Goal: Check status

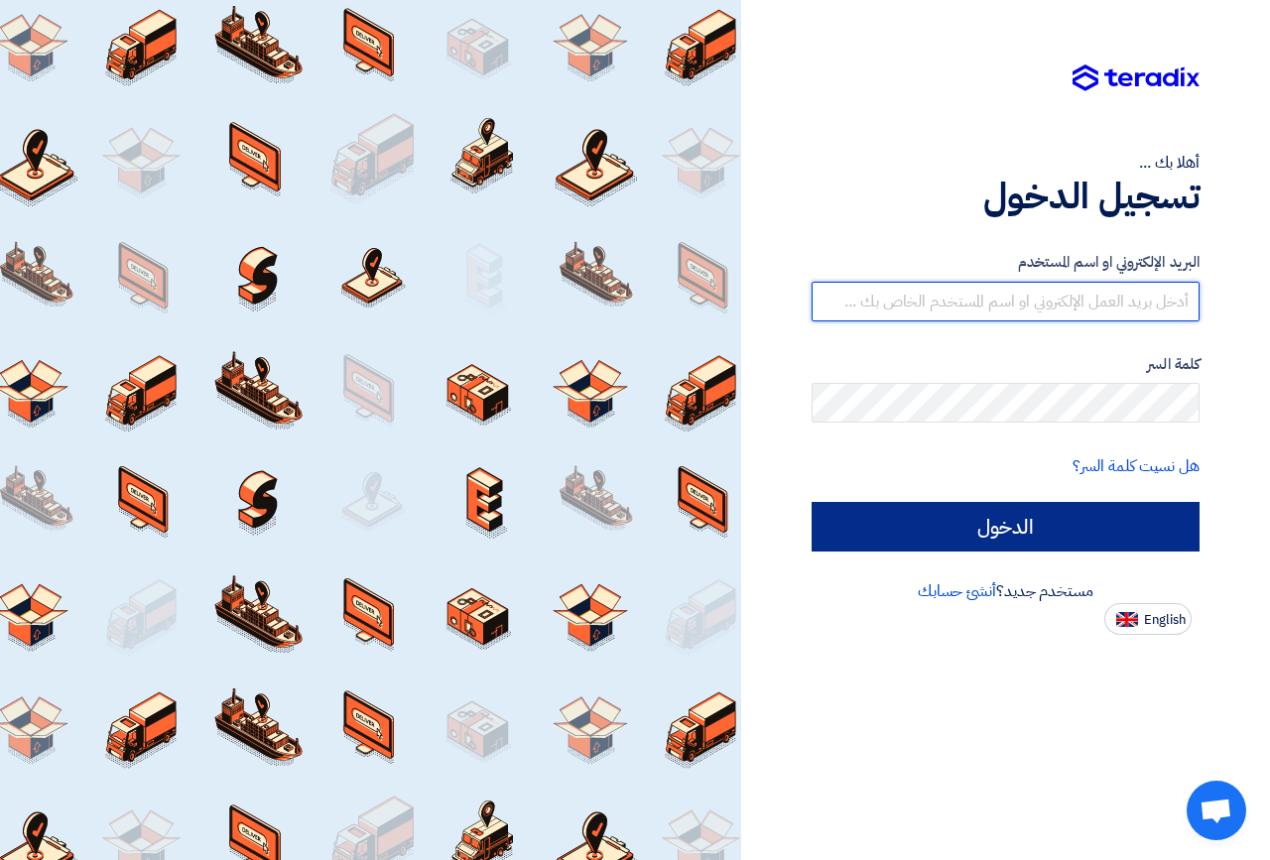
type input "[EMAIL_ADDRESS][DOMAIN_NAME]"
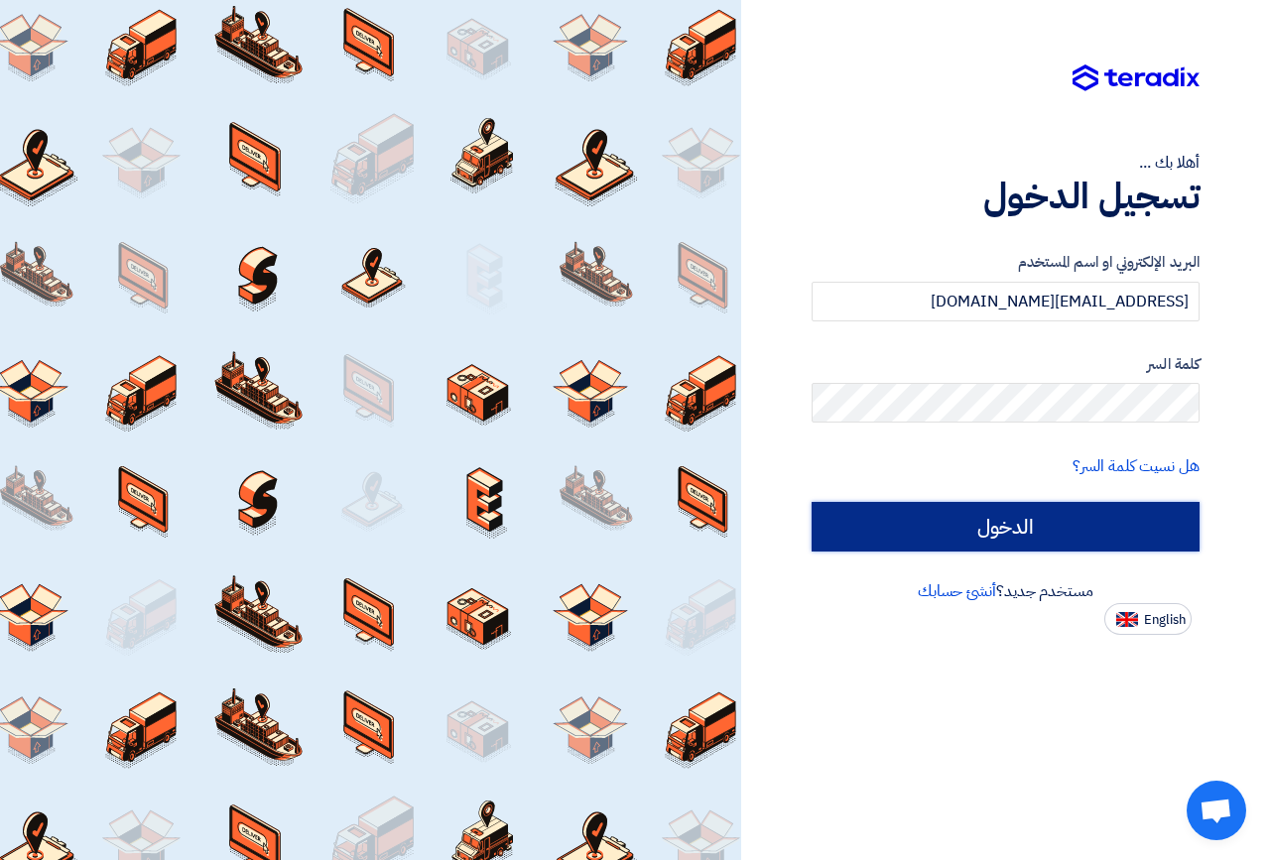
click at [985, 524] on input "الدخول" at bounding box center [1006, 527] width 388 height 50
type input "Sign in"
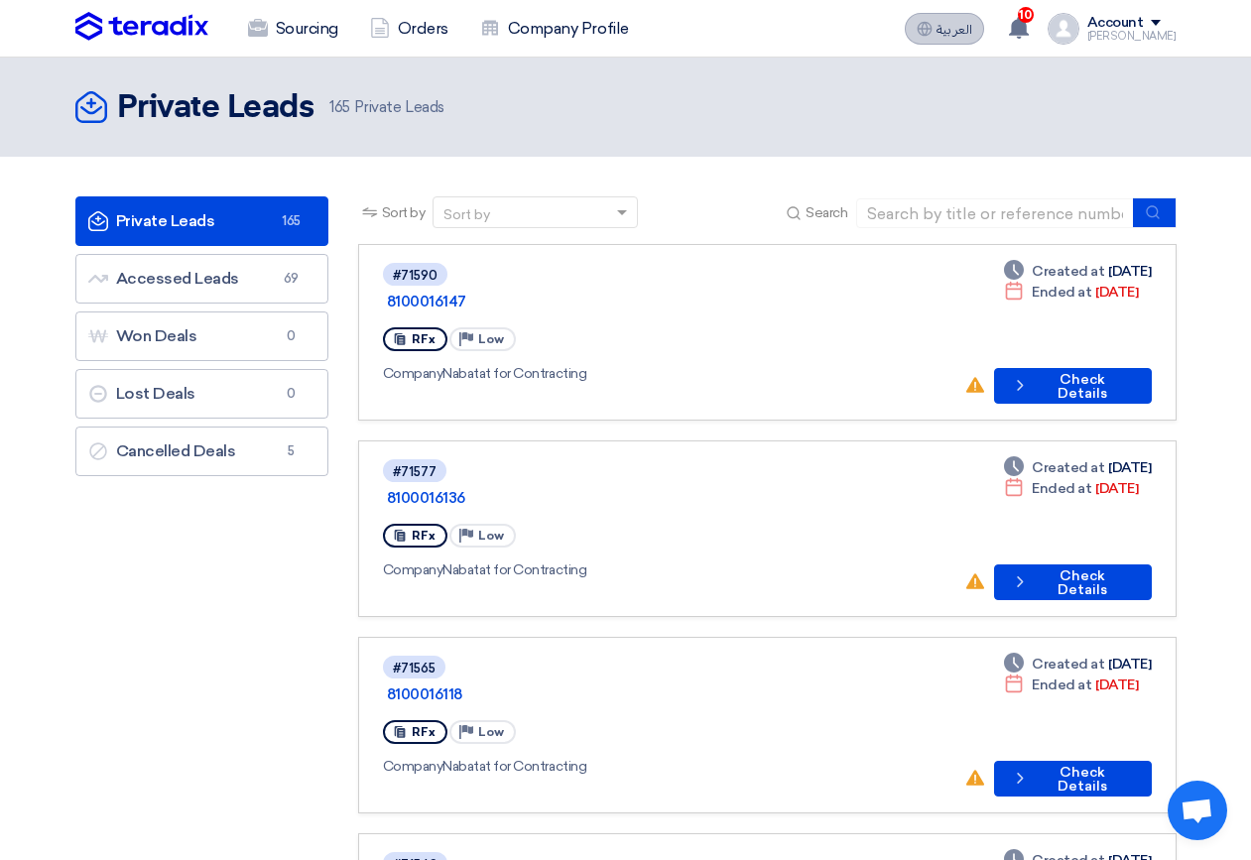
click at [972, 34] on span "العربية" at bounding box center [955, 30] width 36 height 14
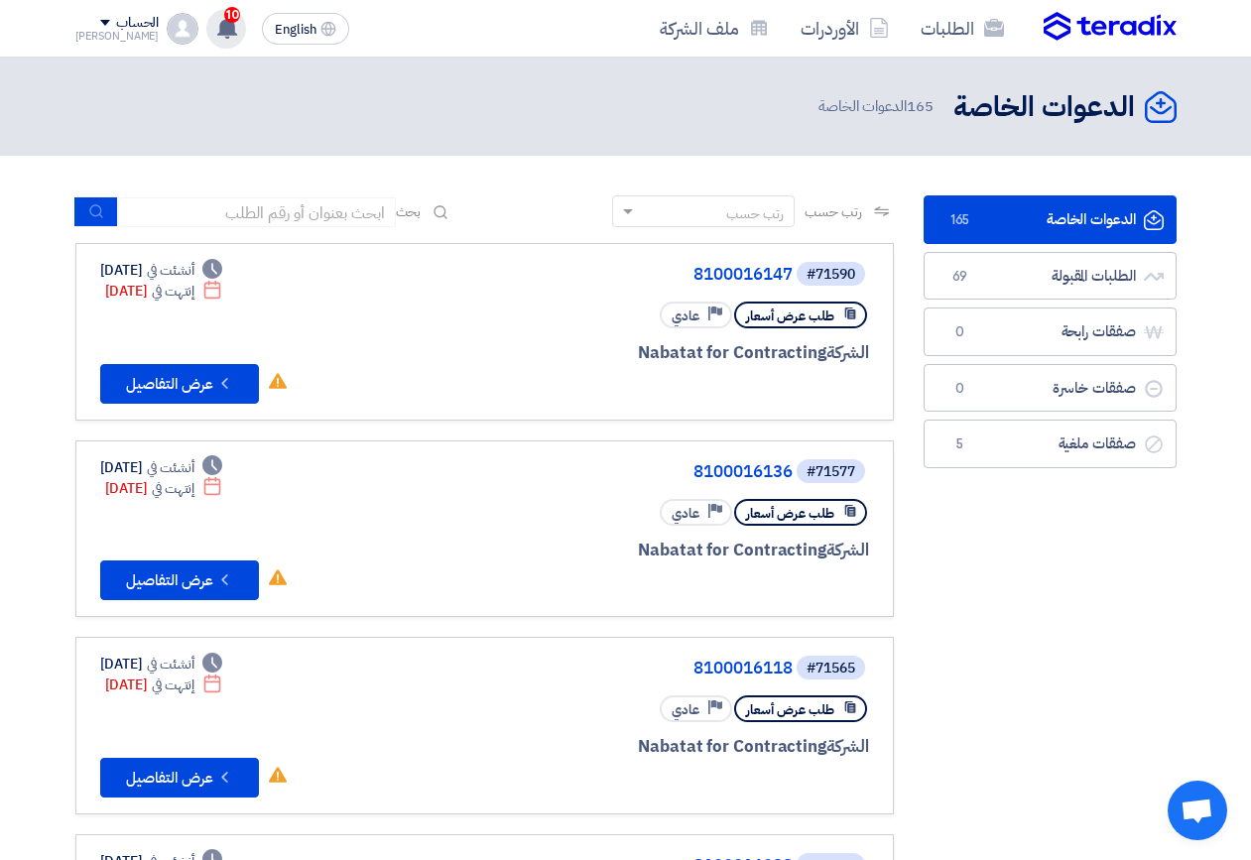
click at [224, 20] on span "10" at bounding box center [232, 15] width 16 height 16
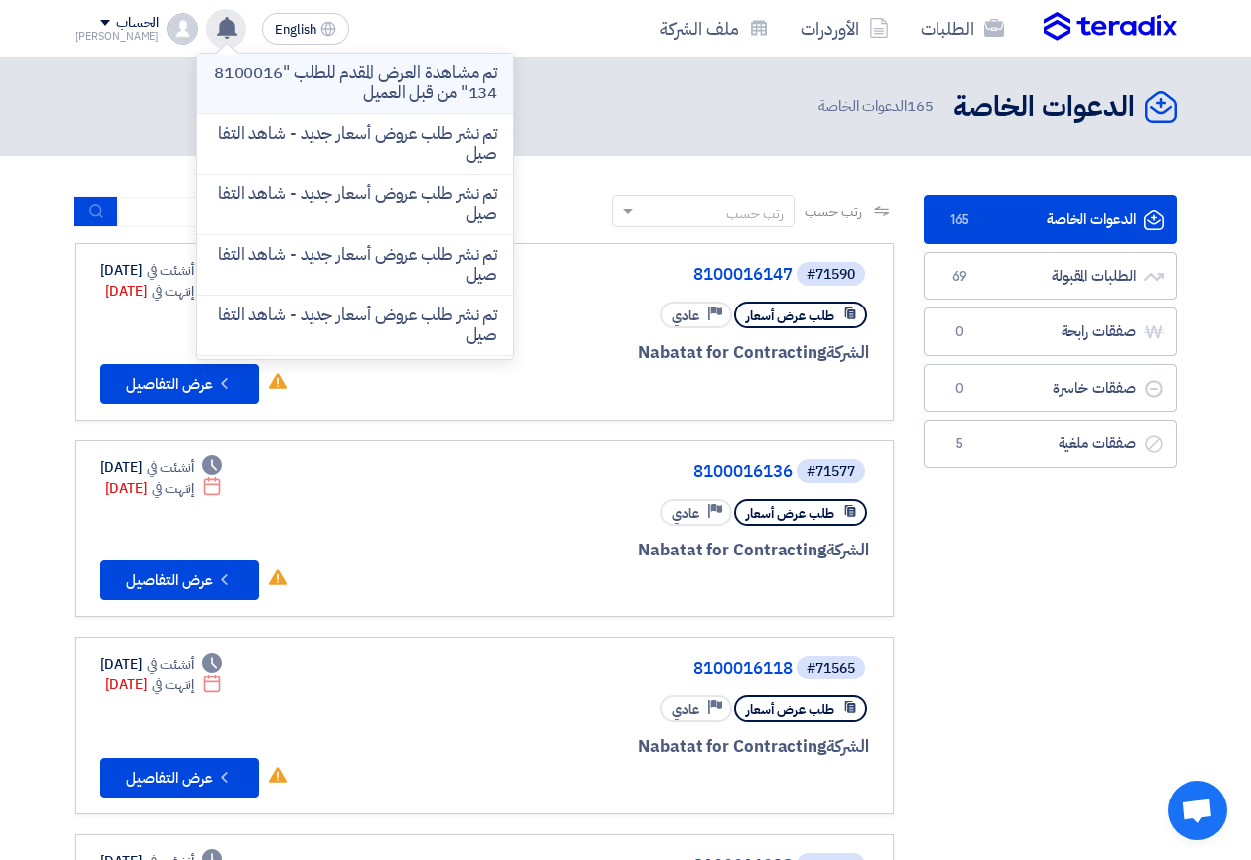
click at [396, 96] on p "تم مشاهدة العرض المقدم للطلب "8100016134" من قبل العميل" at bounding box center [355, 84] width 284 height 40
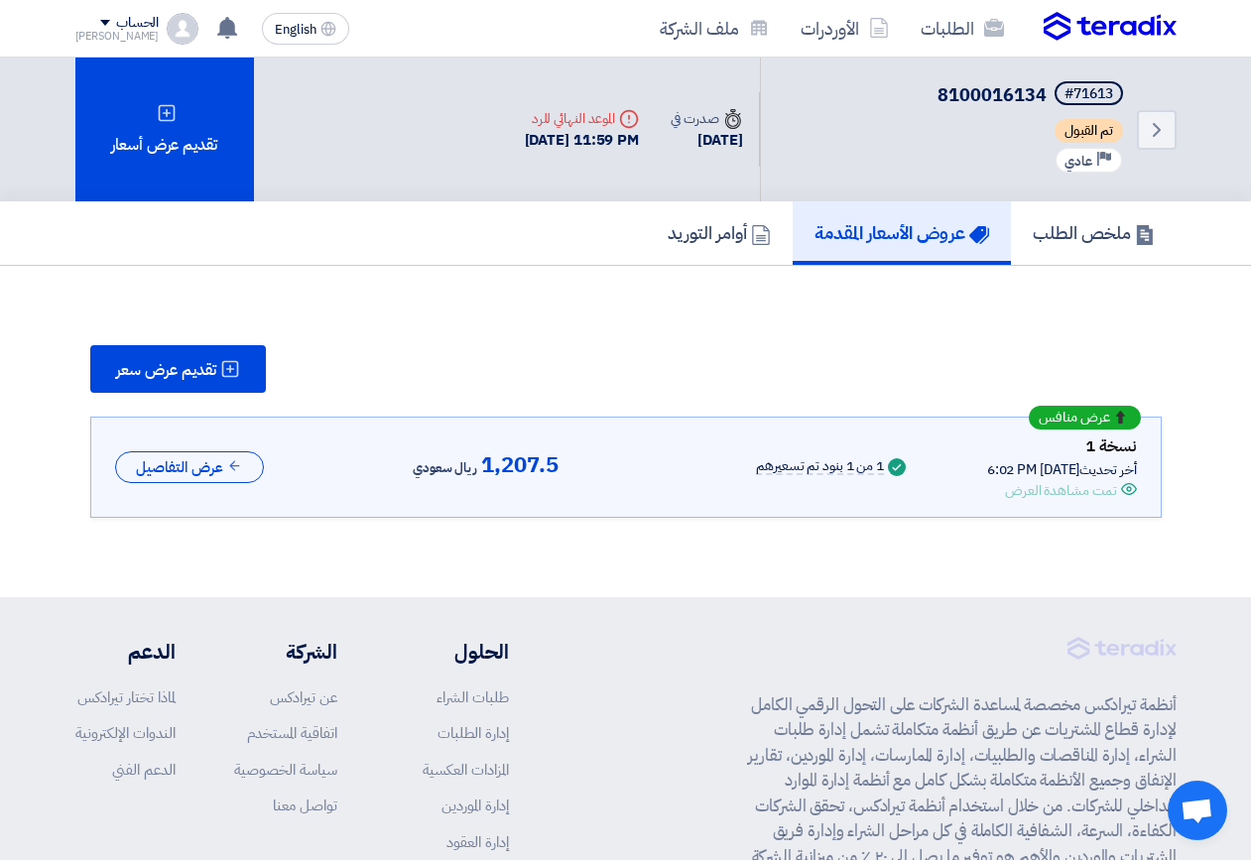
scroll to position [37, 0]
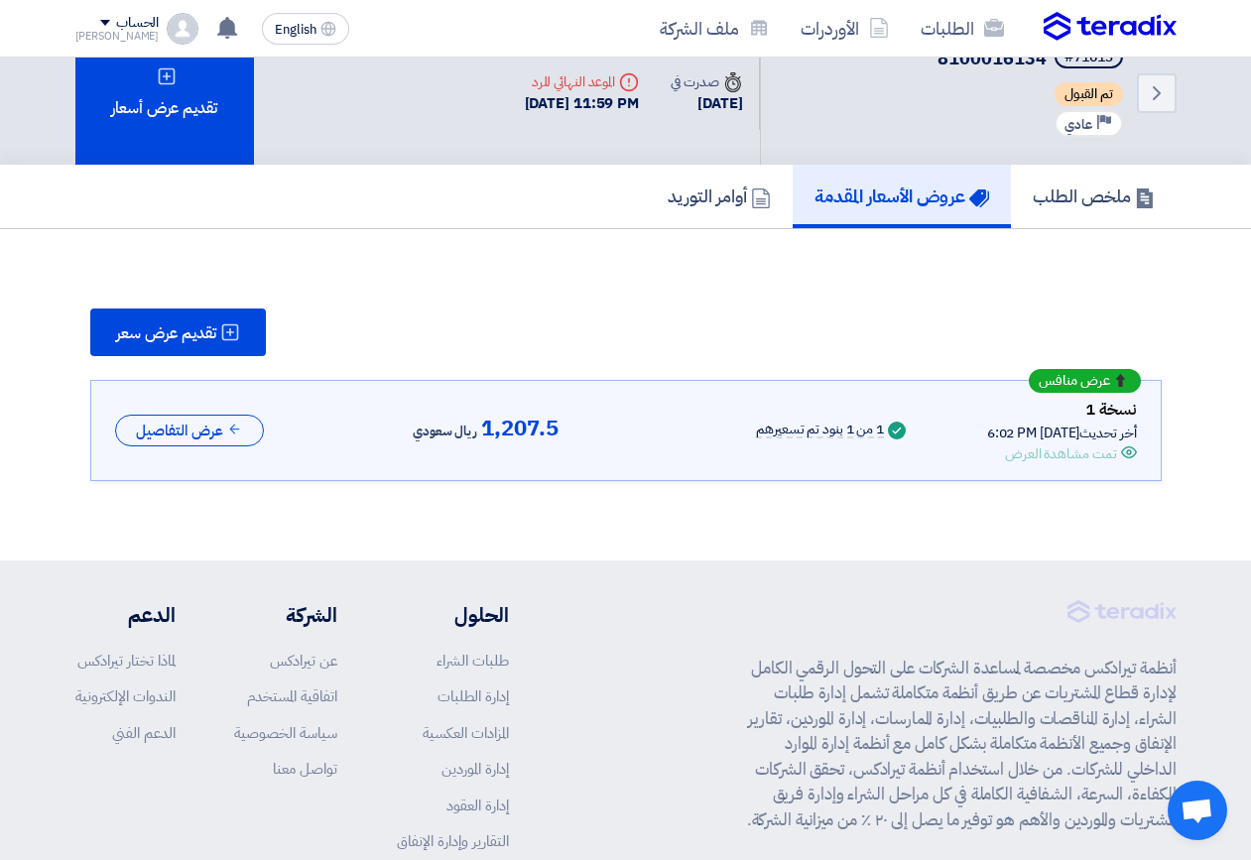
click at [1129, 449] on icon "Offer is Seen" at bounding box center [1129, 453] width 16 height 16
click at [233, 431] on use at bounding box center [235, 430] width 10 height 10
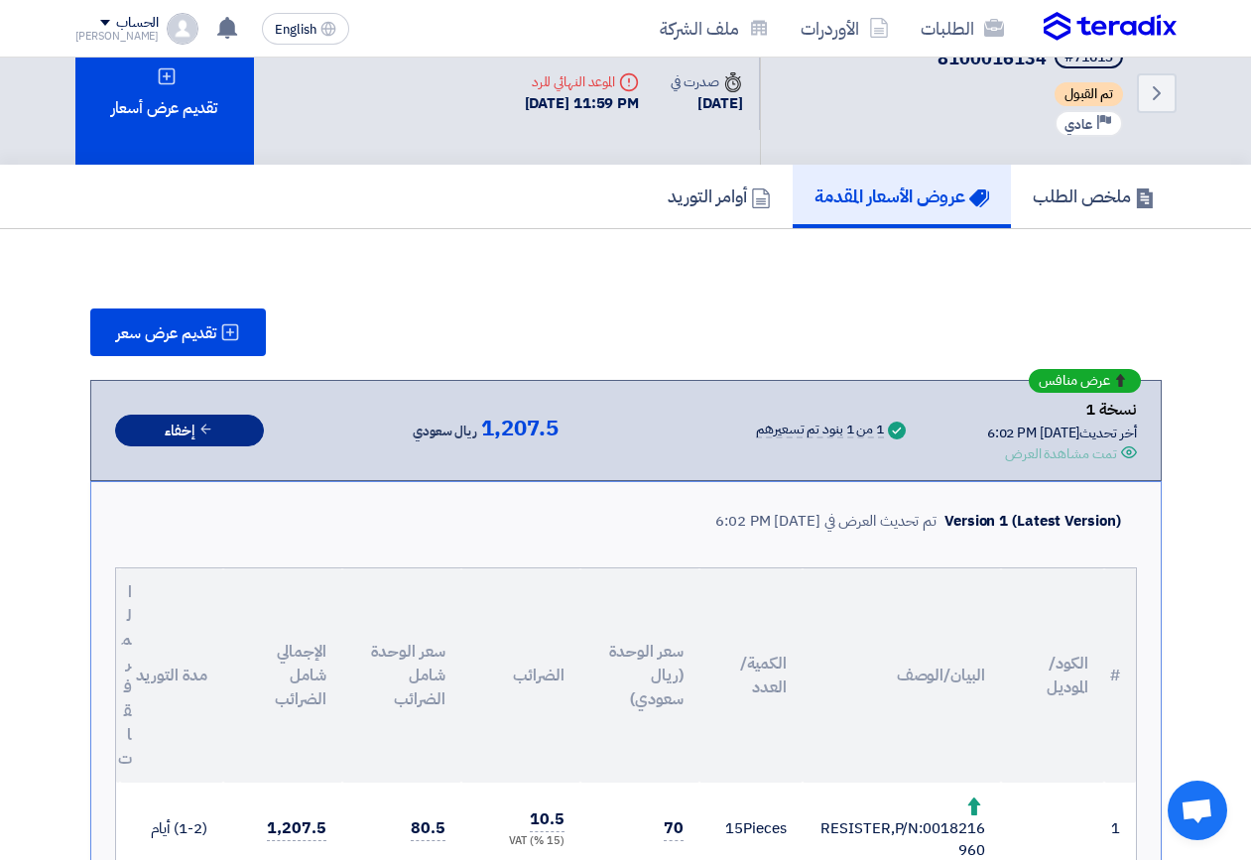
scroll to position [0, 0]
